Goal: Information Seeking & Learning: Learn about a topic

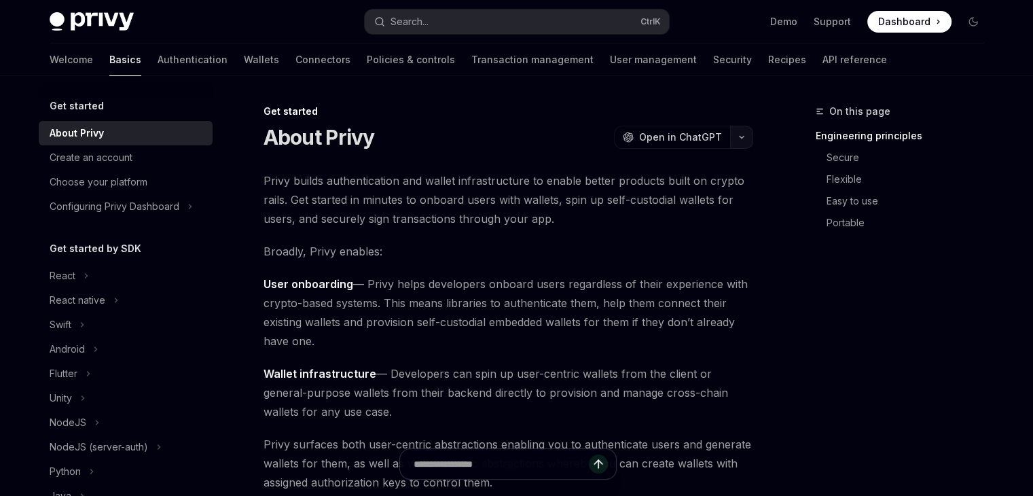
click at [739, 139] on icon "button" at bounding box center [742, 136] width 16 height 5
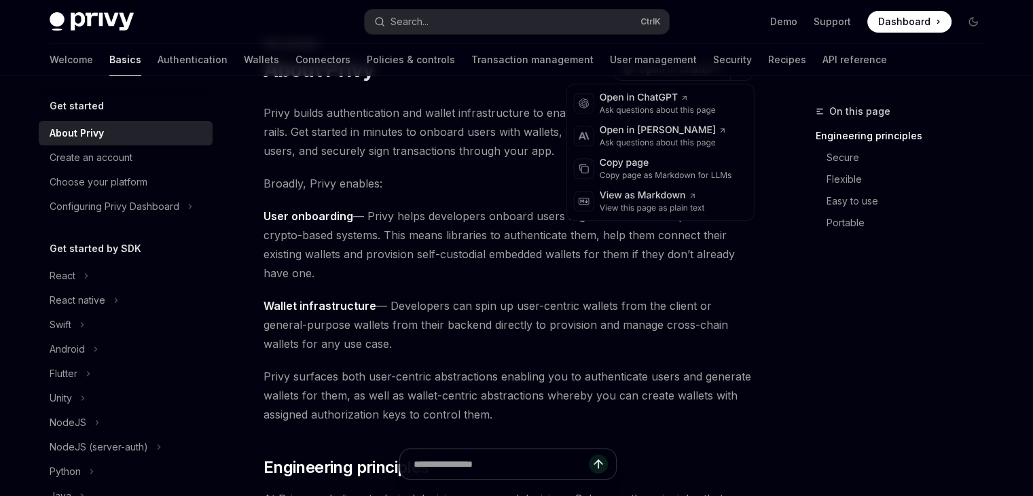
click at [382, 257] on span "User onboarding — Privy helps developers onboard users regardless of their expe…" at bounding box center [509, 244] width 490 height 76
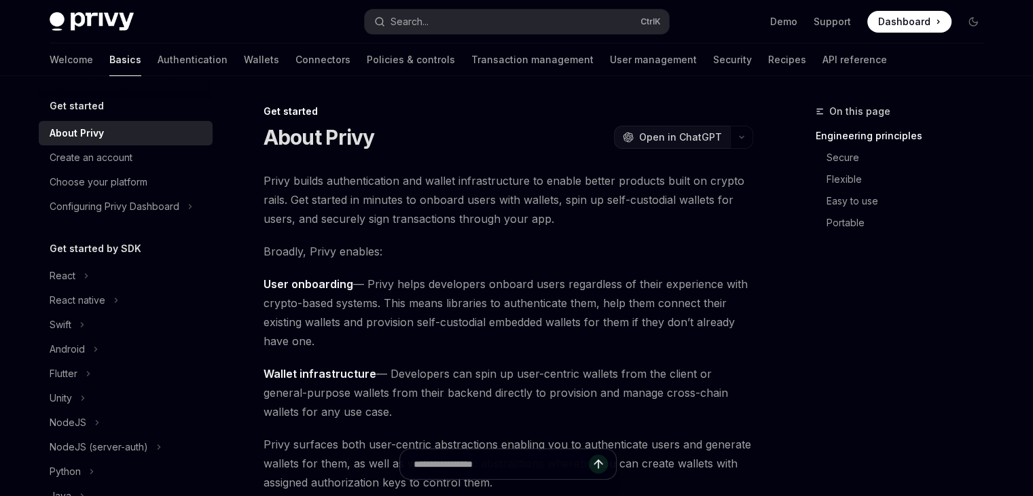
click at [694, 148] on button "OpenAI Open in ChatGPT" at bounding box center [672, 137] width 116 height 23
click at [158, 62] on link "Authentication" at bounding box center [193, 59] width 70 height 33
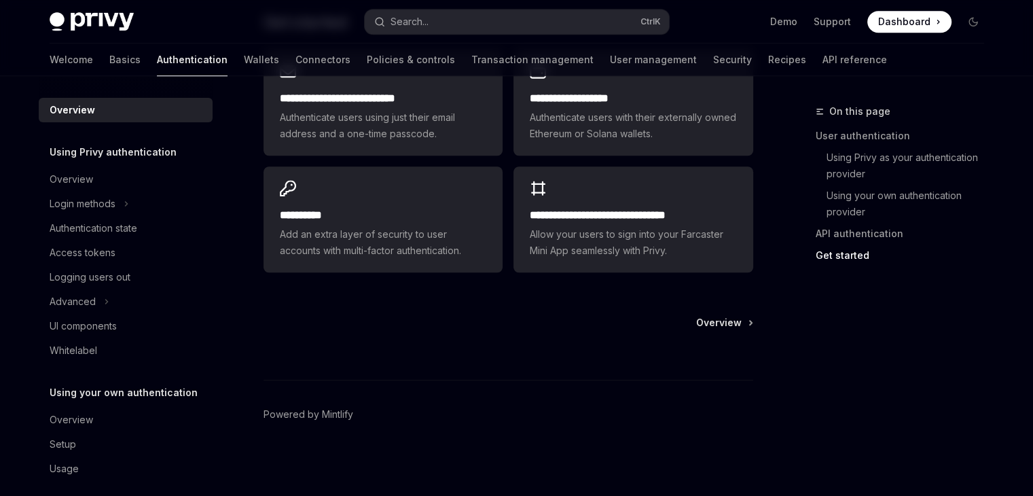
scroll to position [818, 0]
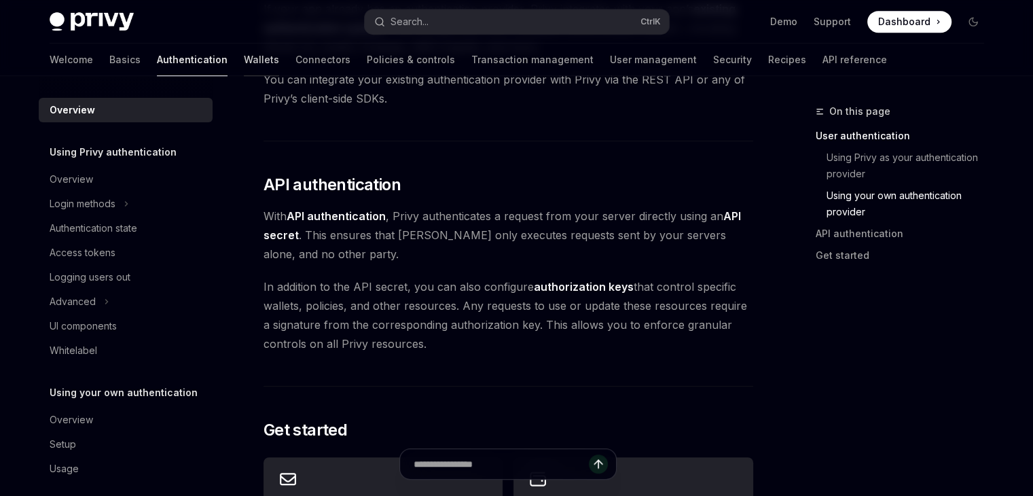
click at [244, 62] on link "Wallets" at bounding box center [261, 59] width 35 height 33
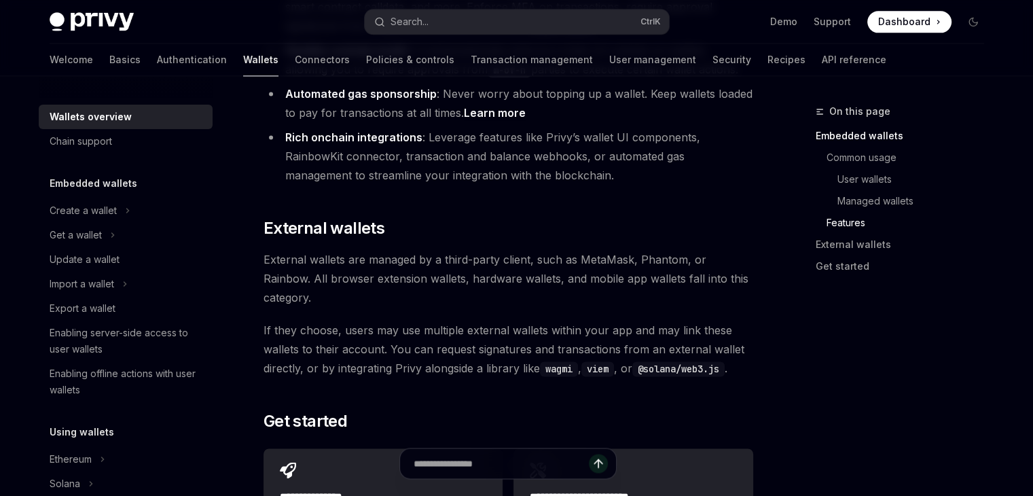
scroll to position [2301, 0]
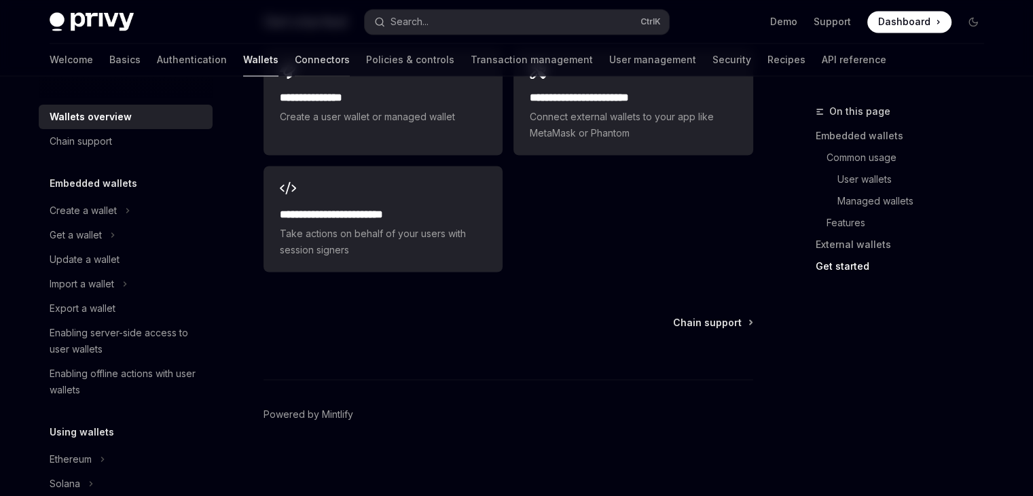
click at [295, 57] on link "Connectors" at bounding box center [322, 59] width 55 height 33
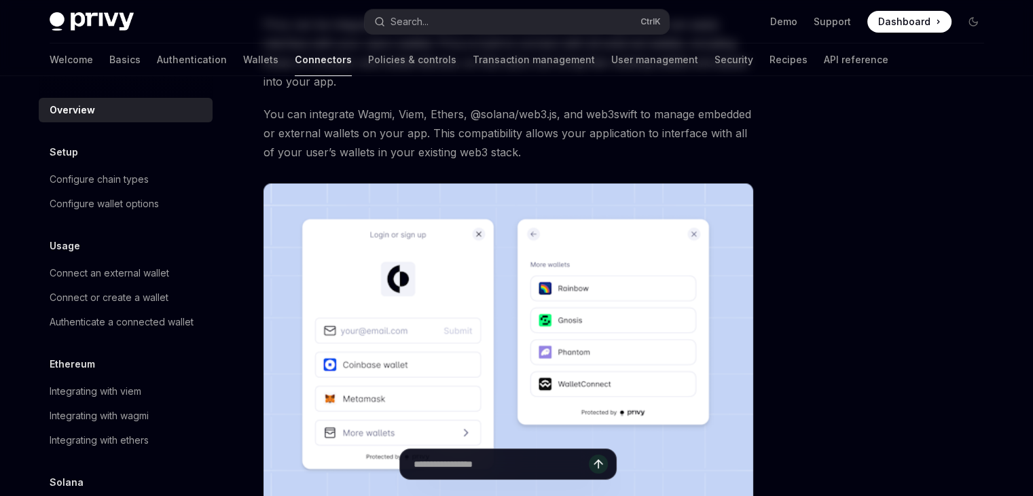
scroll to position [392, 0]
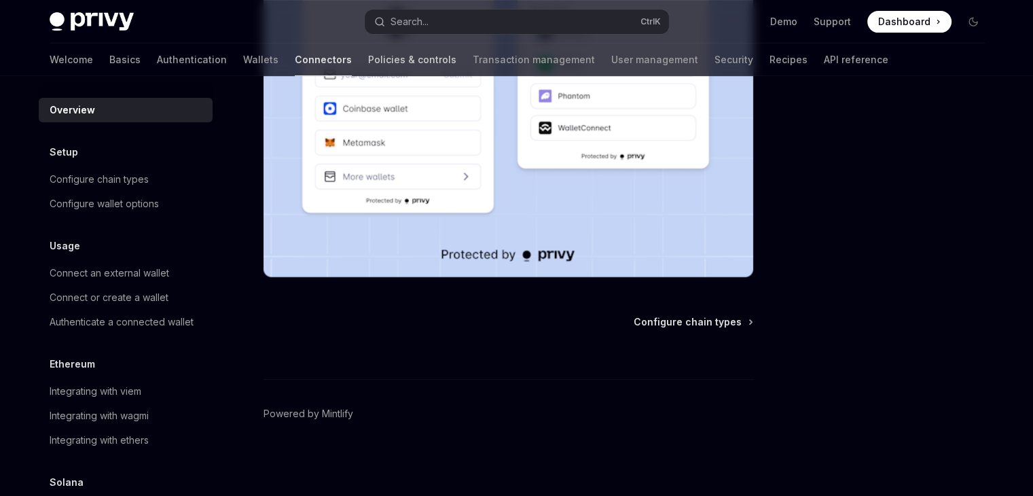
click at [368, 58] on link "Policies & controls" at bounding box center [412, 59] width 88 height 33
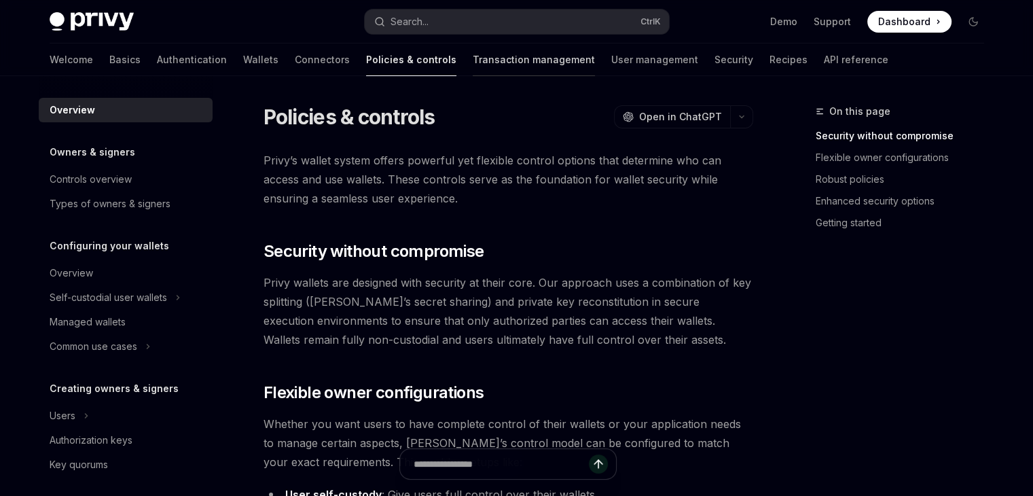
click at [473, 69] on link "Transaction management" at bounding box center [534, 59] width 122 height 33
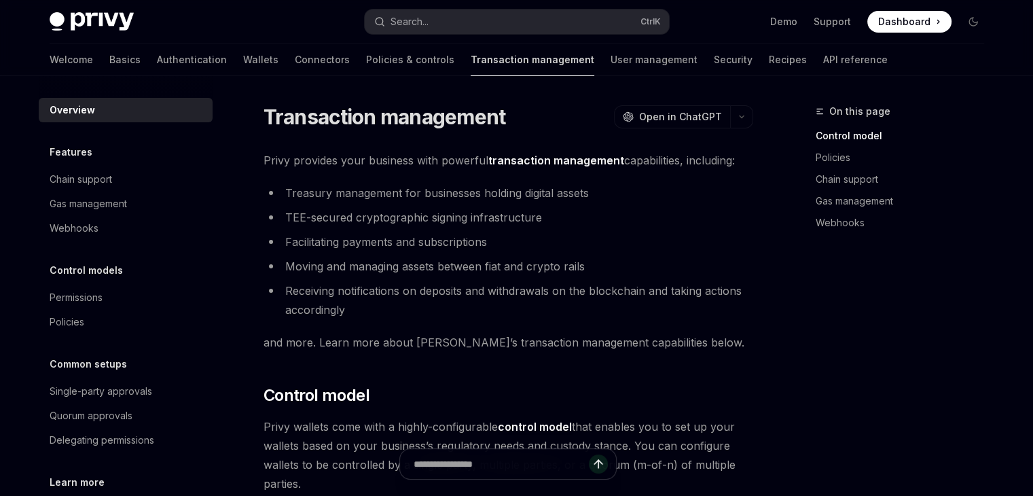
click at [527, 65] on link "Transaction management" at bounding box center [533, 59] width 124 height 33
click at [611, 69] on link "User management" at bounding box center [654, 59] width 87 height 33
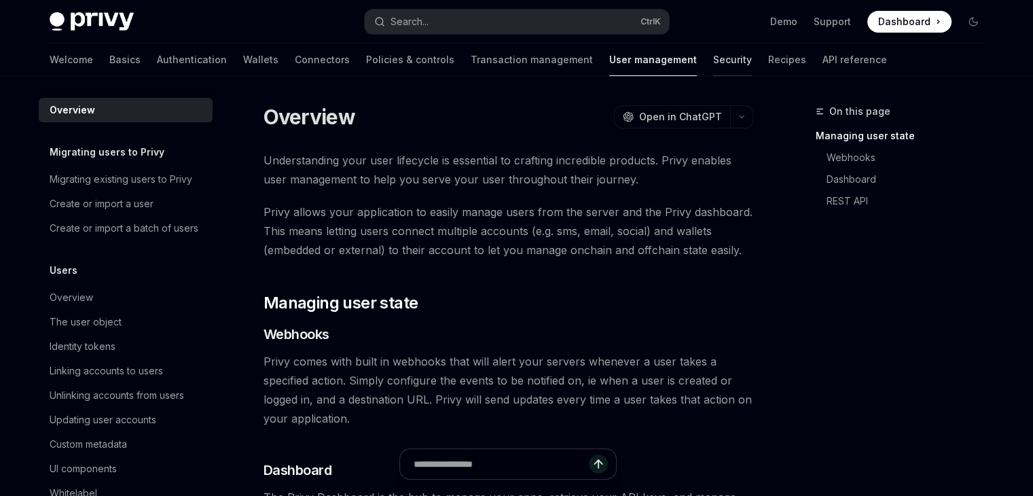
click at [713, 63] on link "Security" at bounding box center [732, 59] width 39 height 33
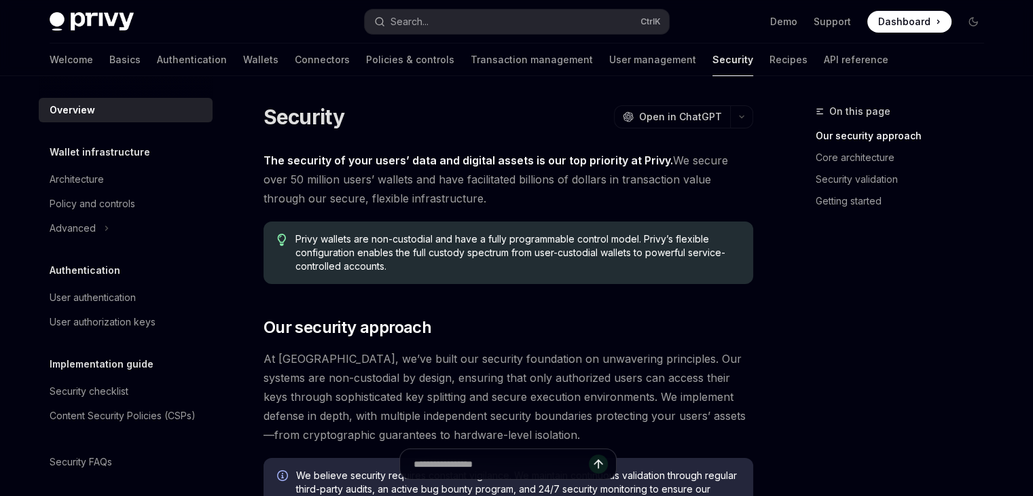
click at [698, 63] on div "Welcome Basics Authentication Wallets Connectors Policies & controls Transactio…" at bounding box center [469, 59] width 839 height 33
click at [824, 63] on link "API reference" at bounding box center [856, 59] width 65 height 33
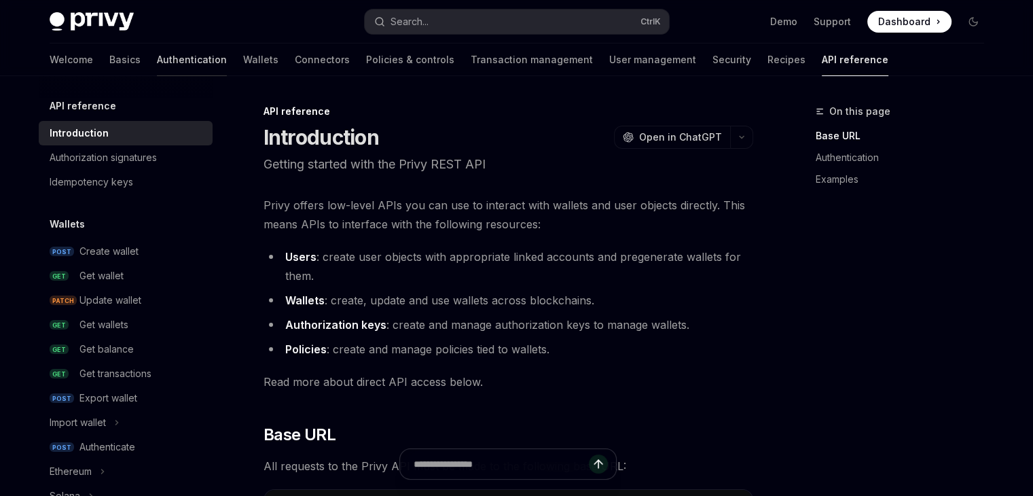
click at [157, 64] on link "Authentication" at bounding box center [192, 59] width 70 height 33
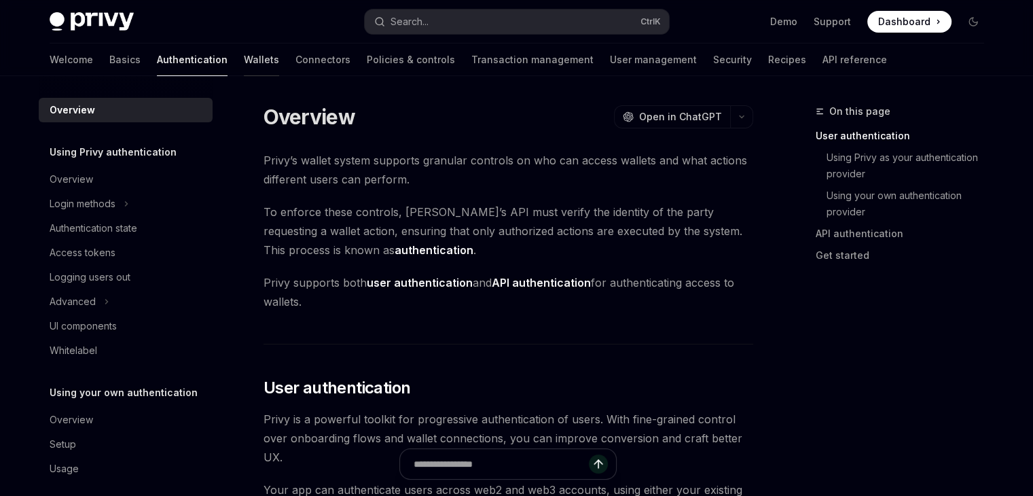
click at [244, 60] on link "Wallets" at bounding box center [261, 59] width 35 height 33
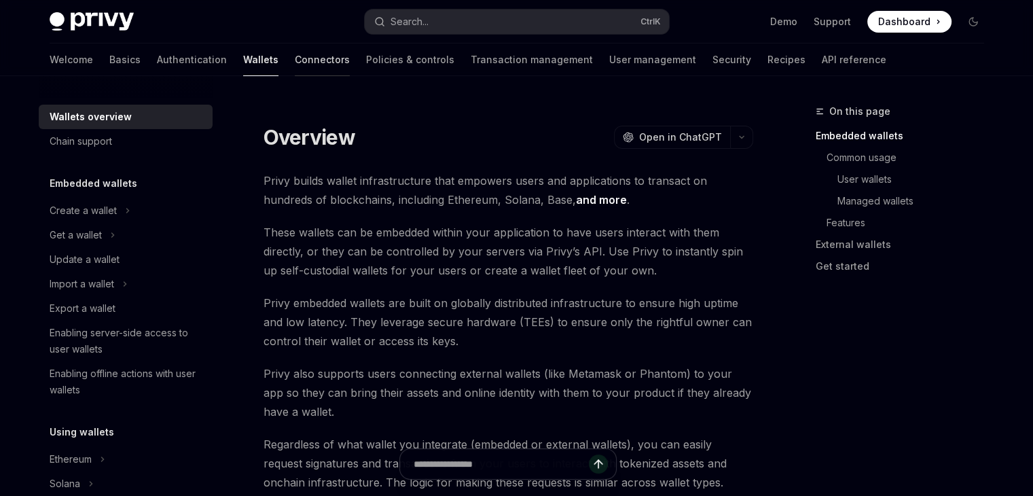
click at [295, 62] on link "Connectors" at bounding box center [322, 59] width 55 height 33
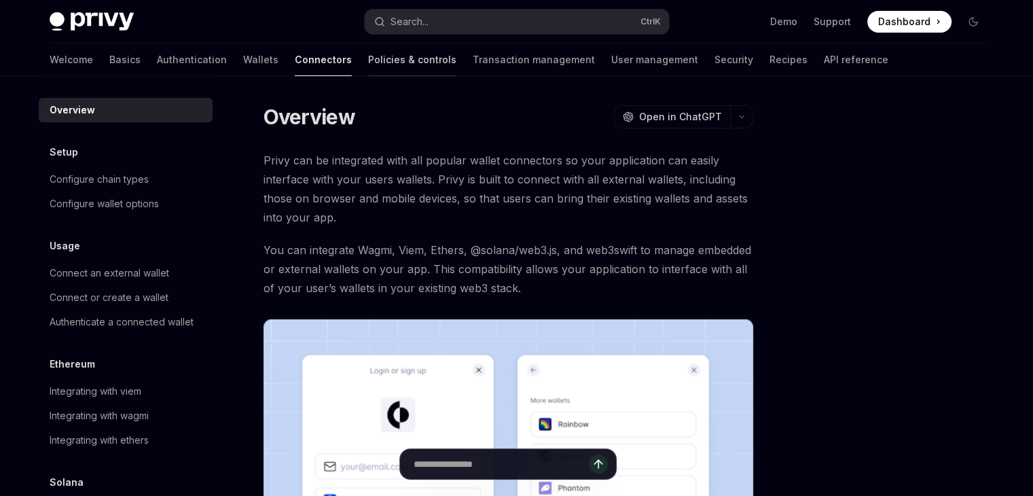
click at [368, 59] on link "Policies & controls" at bounding box center [412, 59] width 88 height 33
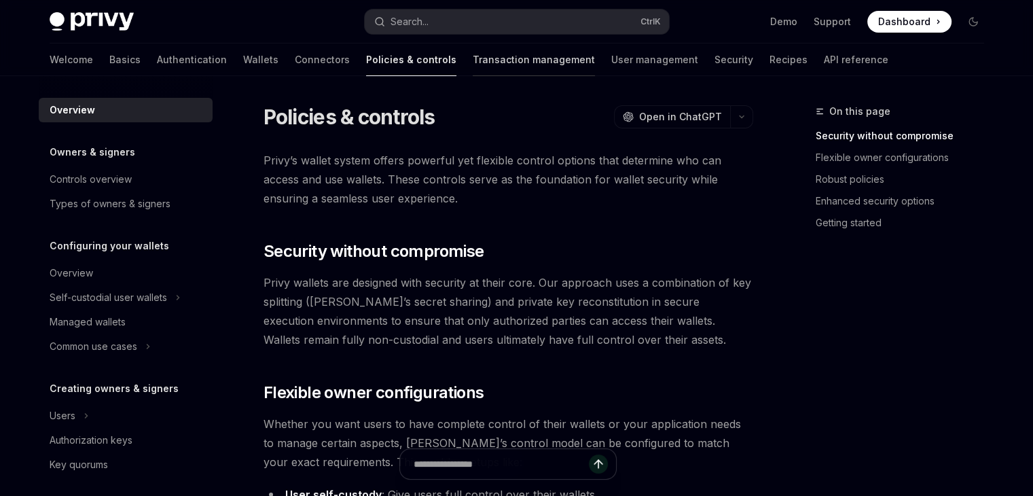
click at [473, 57] on link "Transaction management" at bounding box center [534, 59] width 122 height 33
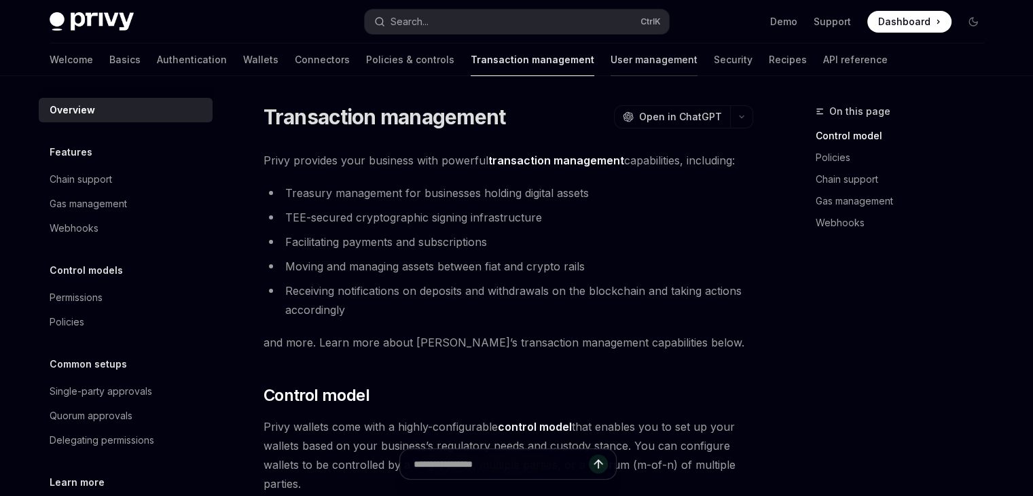
click at [611, 66] on link "User management" at bounding box center [654, 59] width 87 height 33
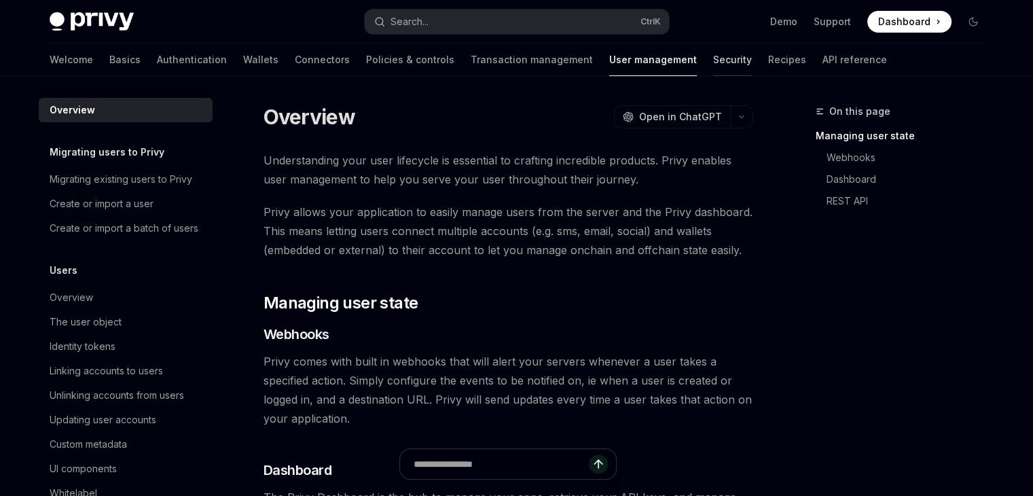
click at [713, 52] on link "Security" at bounding box center [732, 59] width 39 height 33
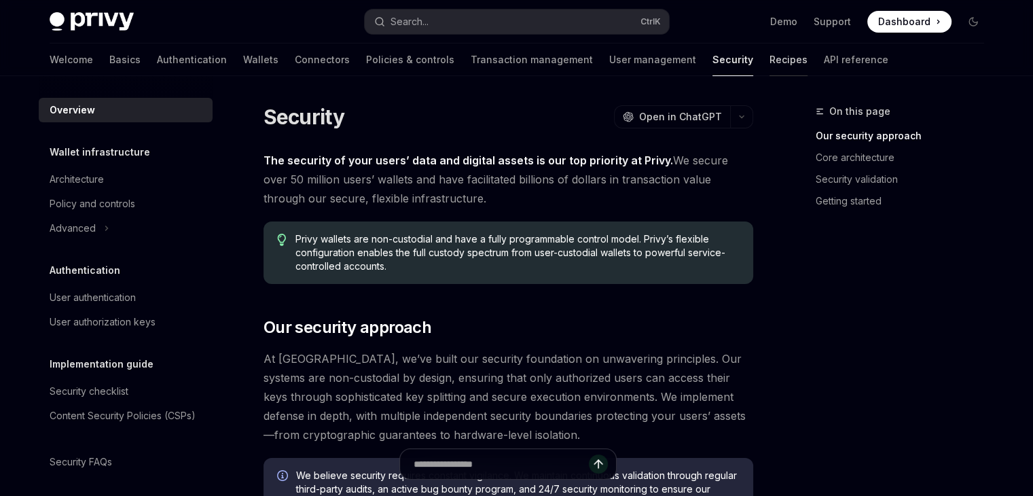
click at [770, 65] on link "Recipes" at bounding box center [789, 59] width 38 height 33
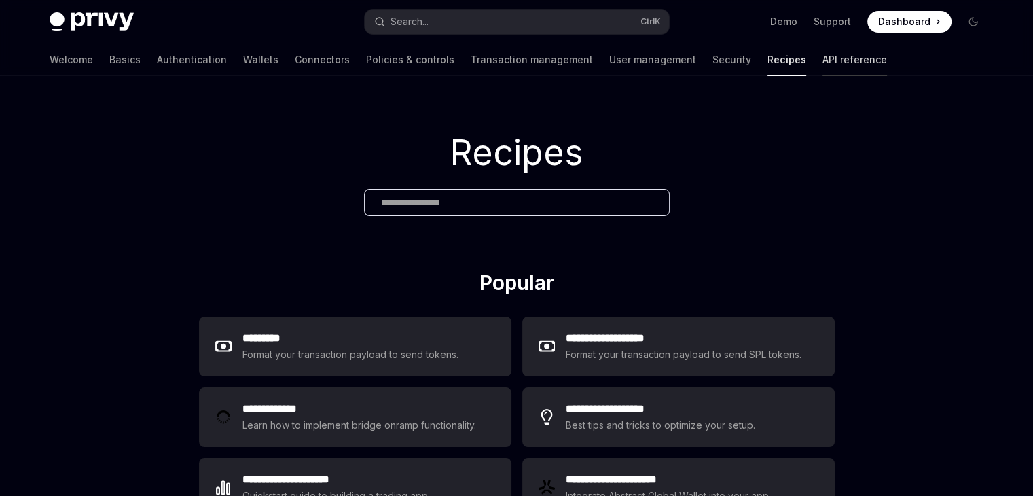
click at [823, 58] on link "API reference" at bounding box center [855, 59] width 65 height 33
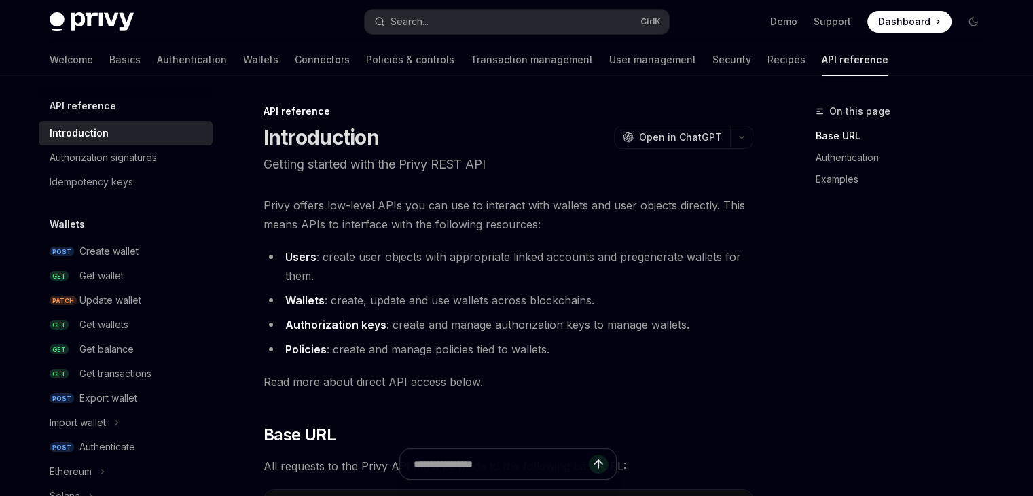
click at [157, 160] on div "Authorization signatures" at bounding box center [103, 157] width 107 height 16
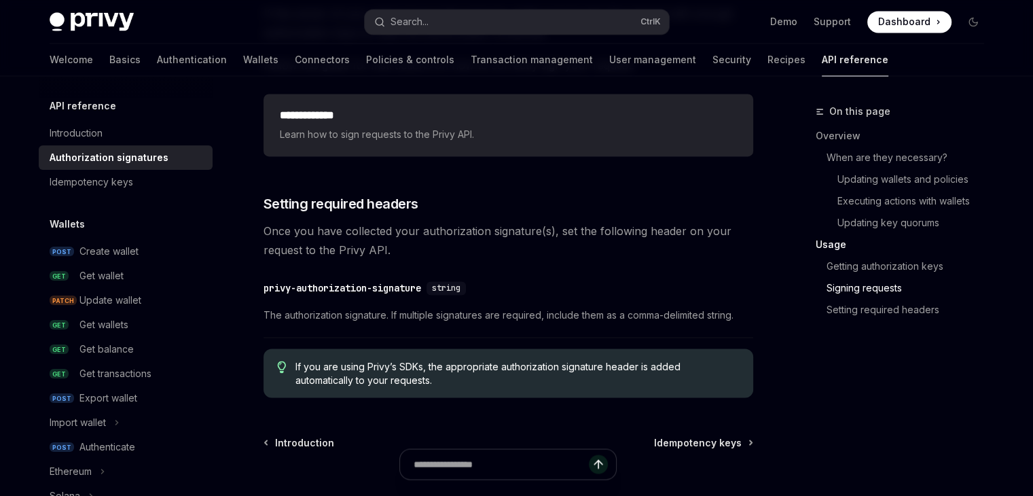
scroll to position [2378, 0]
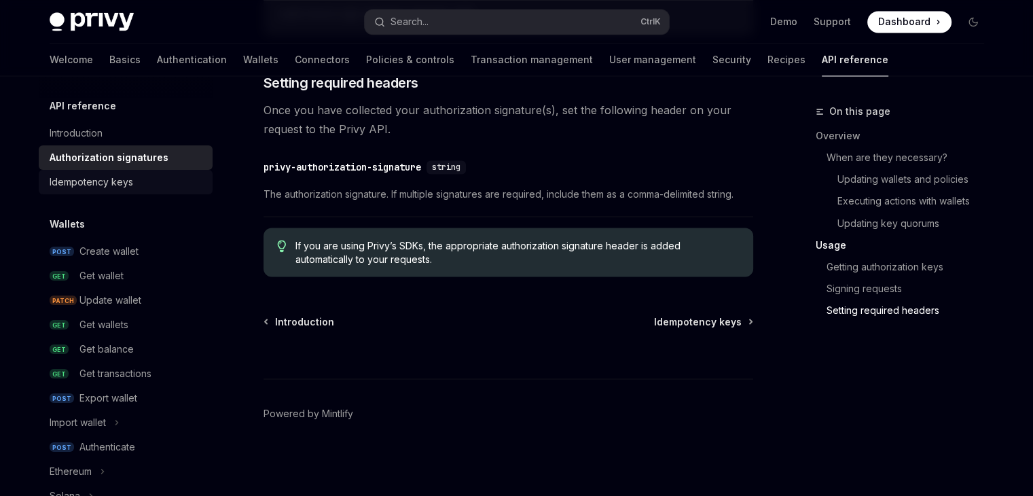
click at [137, 181] on div "Idempotency keys" at bounding box center [127, 182] width 155 height 16
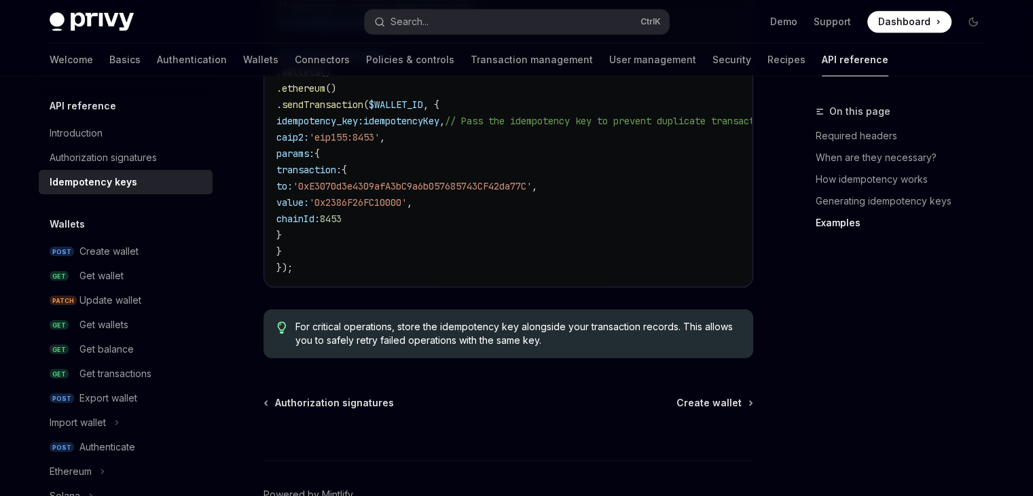
scroll to position [1648, 0]
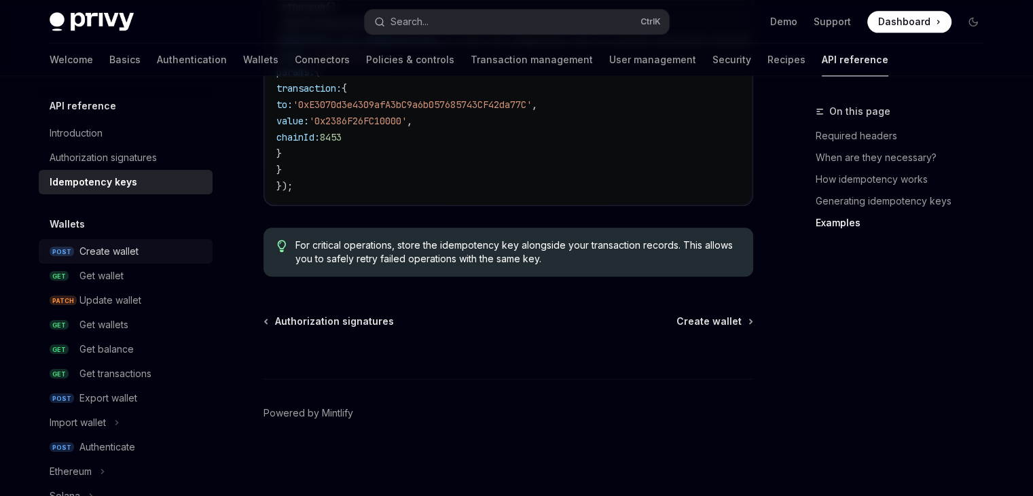
click at [133, 259] on div "Create wallet" at bounding box center [108, 251] width 59 height 16
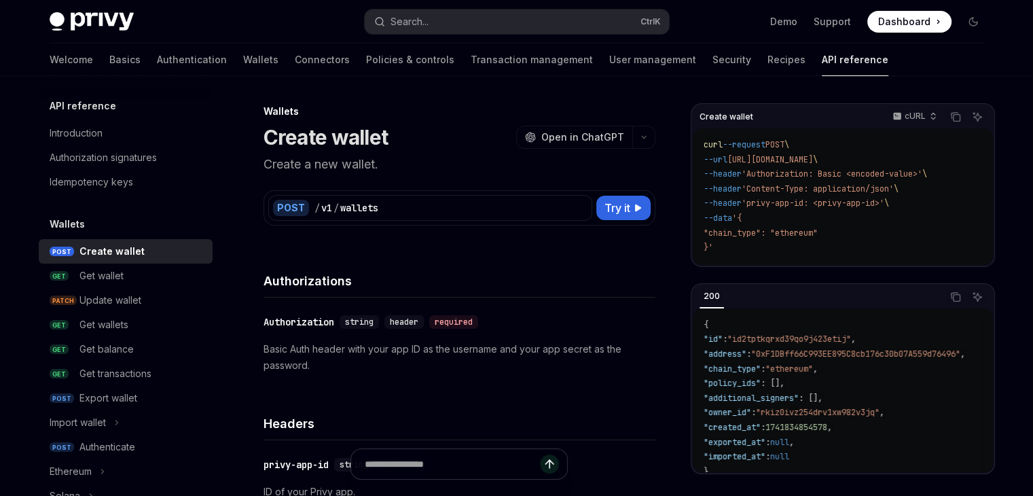
click at [90, 99] on h5 "API reference" at bounding box center [83, 106] width 67 height 16
click at [87, 108] on h5 "API reference" at bounding box center [83, 106] width 67 height 16
click at [76, 136] on div "Introduction" at bounding box center [76, 133] width 53 height 16
type textarea "*"
